Goal: Find specific page/section: Find specific page/section

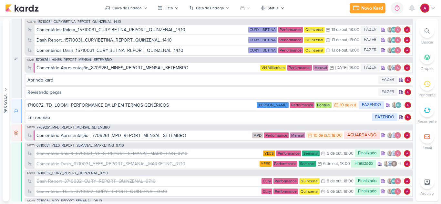
click at [424, 36] on div at bounding box center [427, 31] width 14 height 14
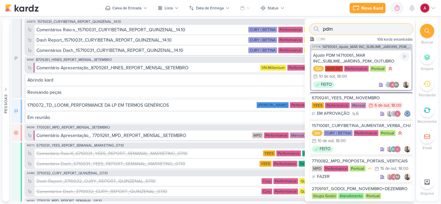
type input "pdm"
click at [356, 60] on div "Ajuste PDM 14710061_MAR INC_SUBLIME_JARDINS_PDM_OUTUBRO" at bounding box center [361, 59] width 96 height 12
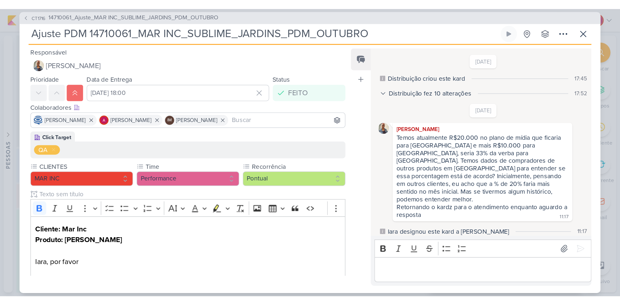
scroll to position [166, 0]
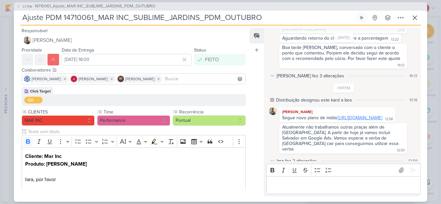
click at [338, 115] on link "[URL][DOMAIN_NAME]" at bounding box center [360, 117] width 45 height 5
click at [416, 19] on icon at bounding box center [415, 18] width 4 height 4
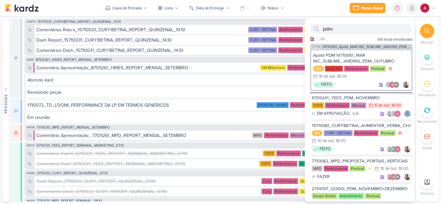
click at [414, 9] on icon at bounding box center [412, 8] width 5 height 6
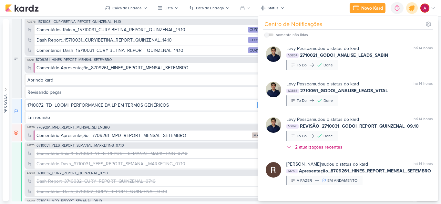
click at [414, 9] on icon at bounding box center [412, 8] width 11 height 11
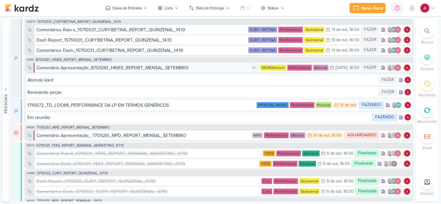
click at [120, 69] on div "Comentário Apresentação_8709261_HINES_REPORT_MENSAL_SETEMBRO" at bounding box center [113, 68] width 152 height 7
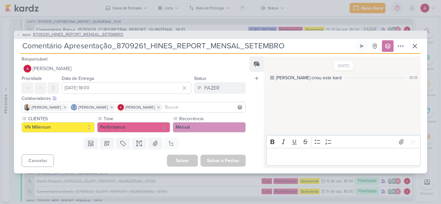
click at [117, 35] on span "8709261_HINES_REPORT_MENSAL_SETEMBRO" at bounding box center [78, 35] width 90 height 6
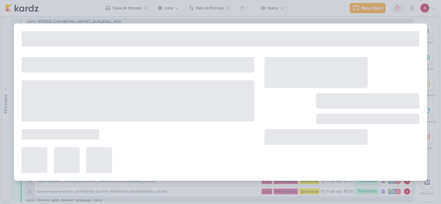
type input "8709261_HINES_REPORT_MENSAL_SETEMBRO"
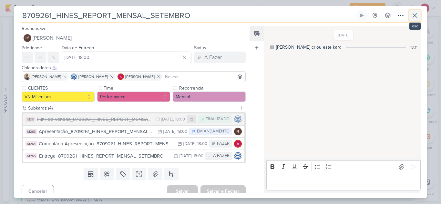
click at [417, 16] on icon at bounding box center [415, 16] width 8 height 8
